Goal: Task Accomplishment & Management: Manage account settings

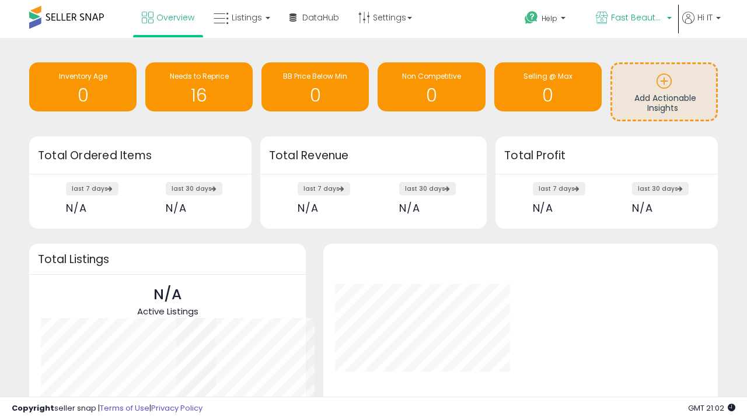
click at [633, 19] on span "Fast Beauty ([GEOGRAPHIC_DATA])" at bounding box center [637, 18] width 53 height 12
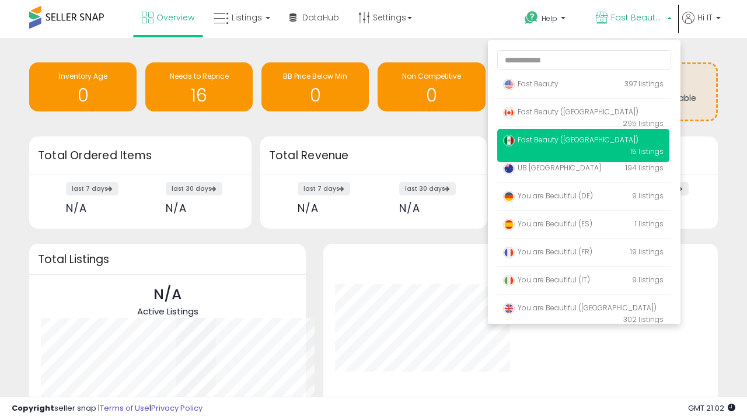
click at [583, 86] on p "Fast Beauty 397 listings" at bounding box center [583, 84] width 172 height 23
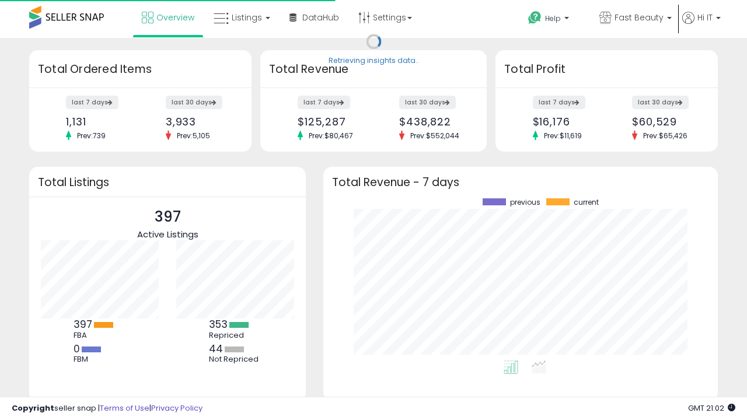
scroll to position [162, 371]
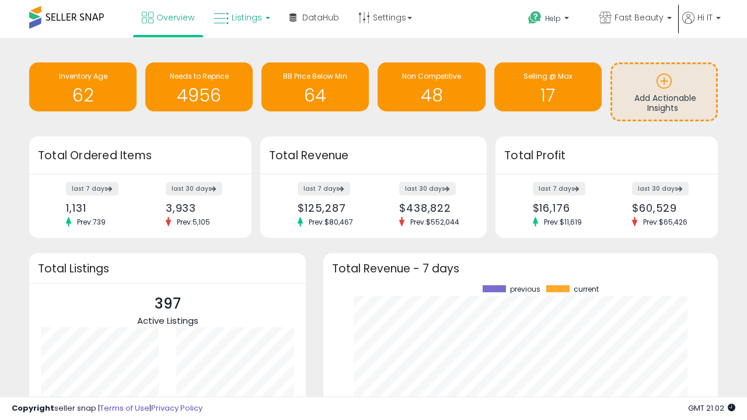
click at [240, 18] on span "Listings" at bounding box center [247, 18] width 30 height 12
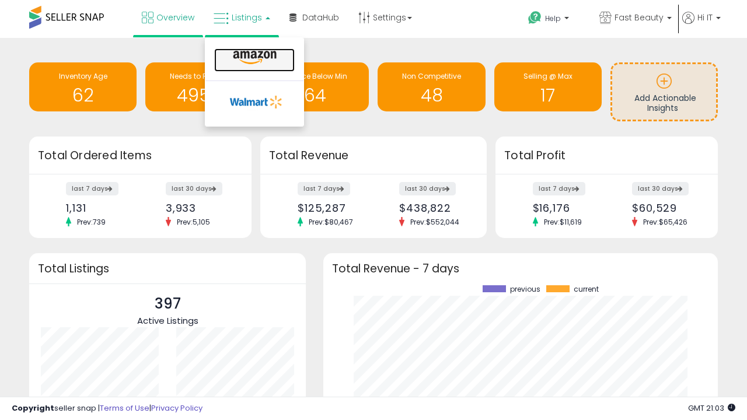
click at [253, 58] on icon at bounding box center [254, 57] width 51 height 15
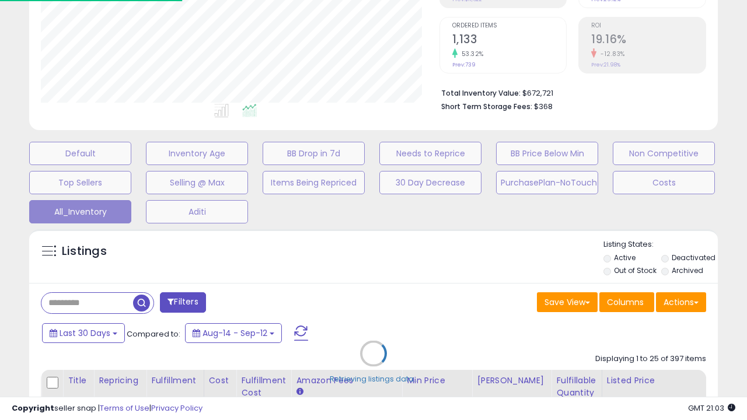
scroll to position [239, 398]
